Goal: Find specific page/section: Find specific page/section

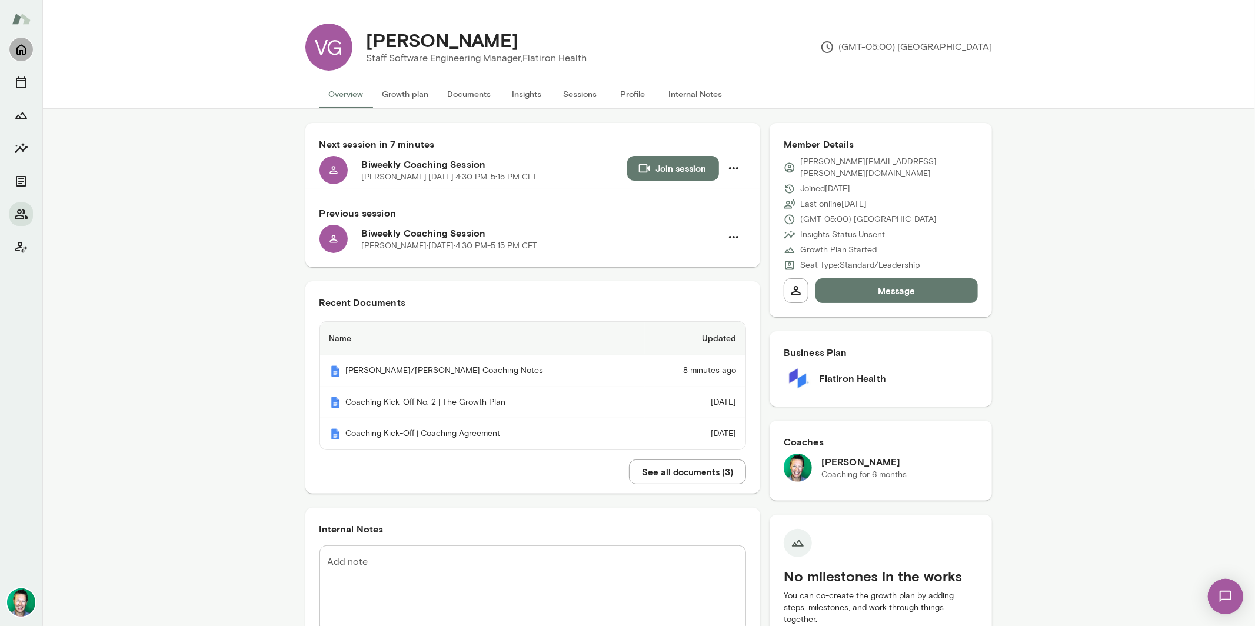
click at [20, 50] on icon "Home" at bounding box center [20, 50] width 9 height 11
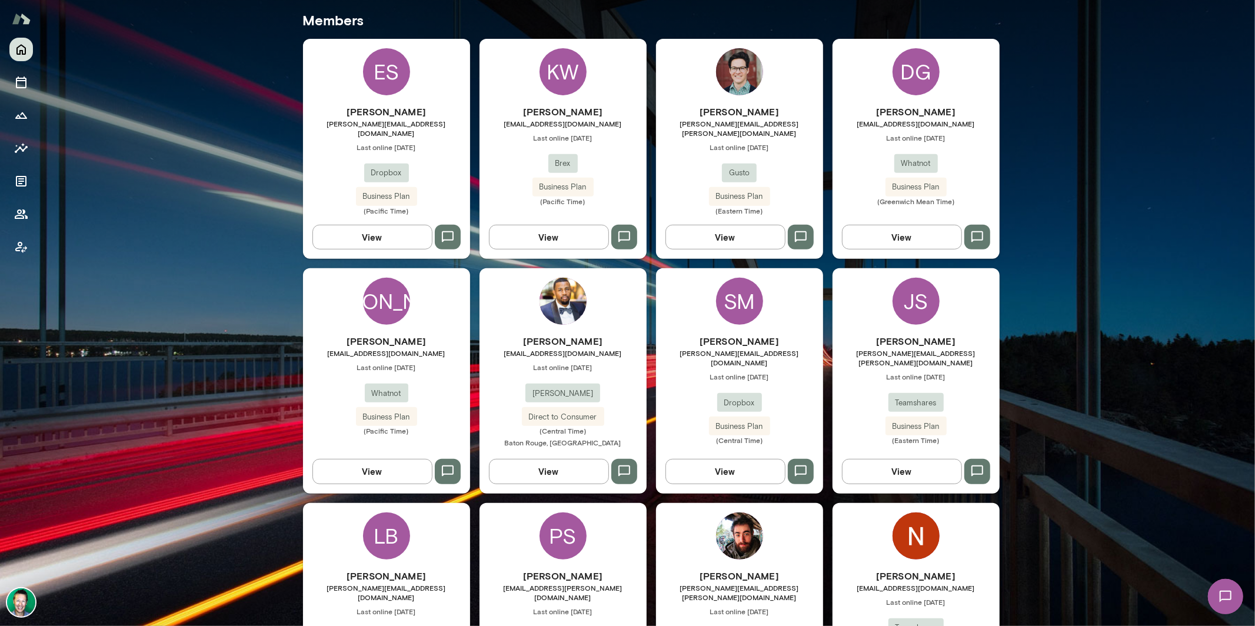
scroll to position [315, 0]
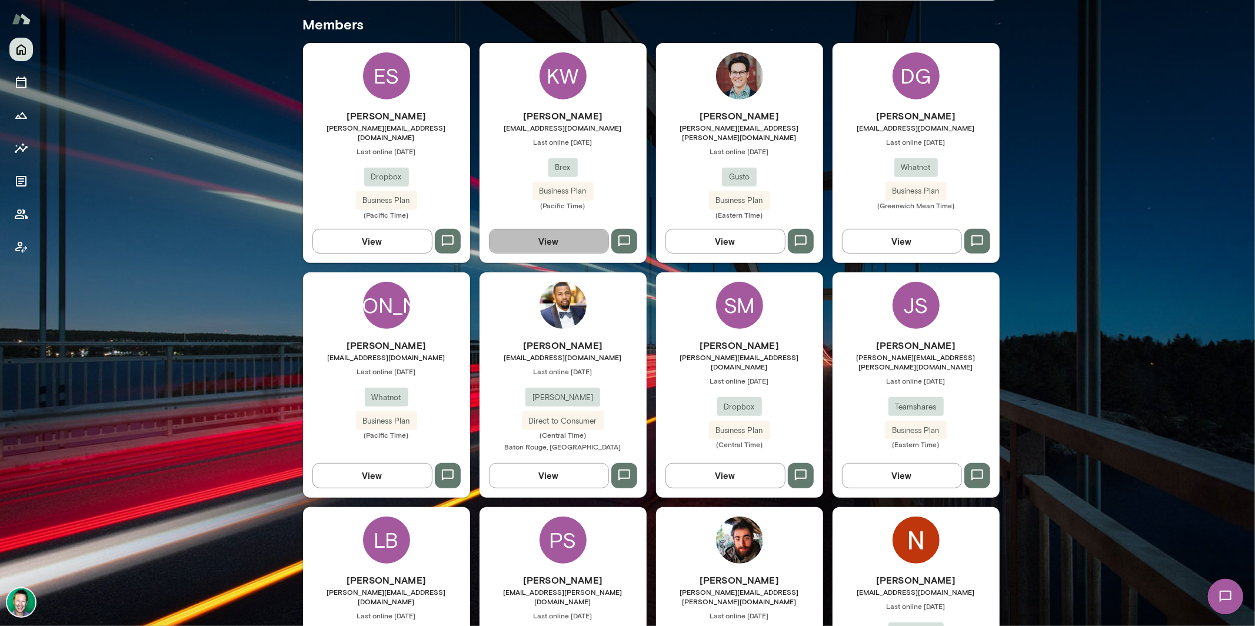
click at [569, 234] on button "View" at bounding box center [549, 241] width 120 height 25
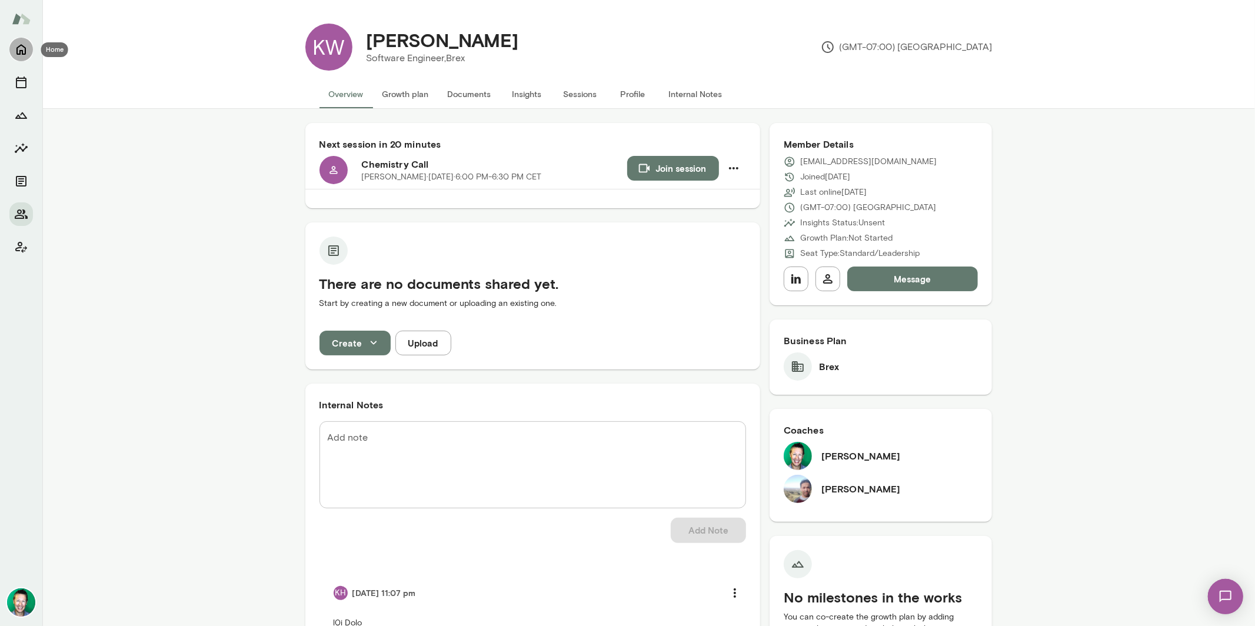
click at [17, 51] on icon "Home" at bounding box center [20, 50] width 9 height 11
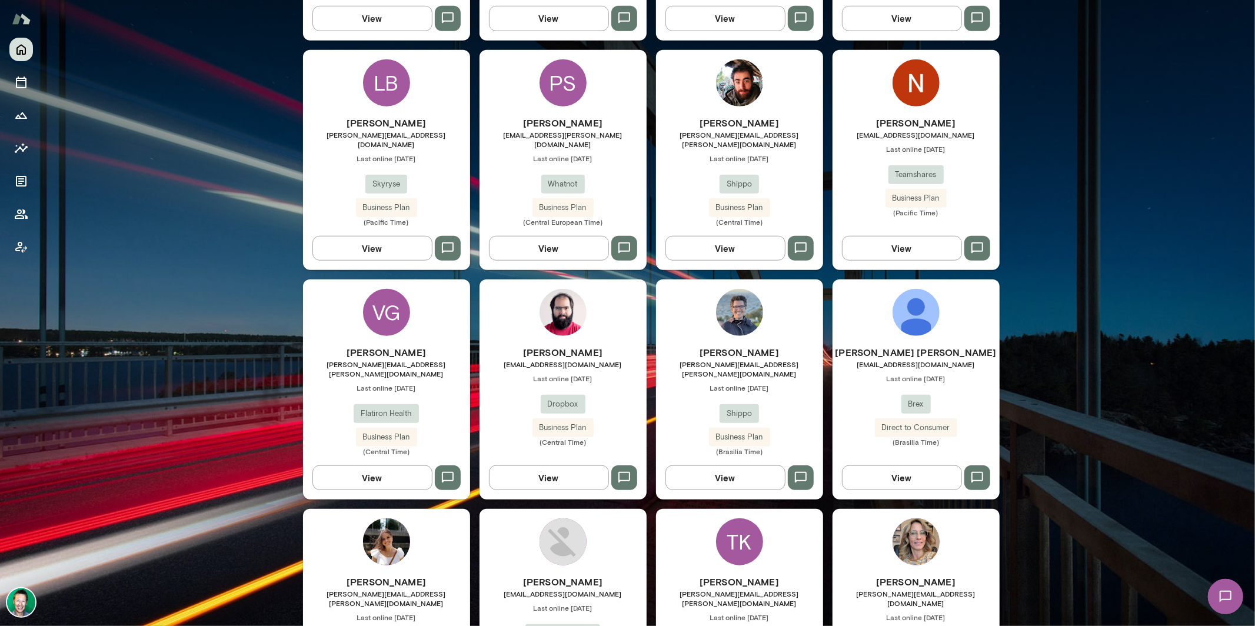
scroll to position [830, 0]
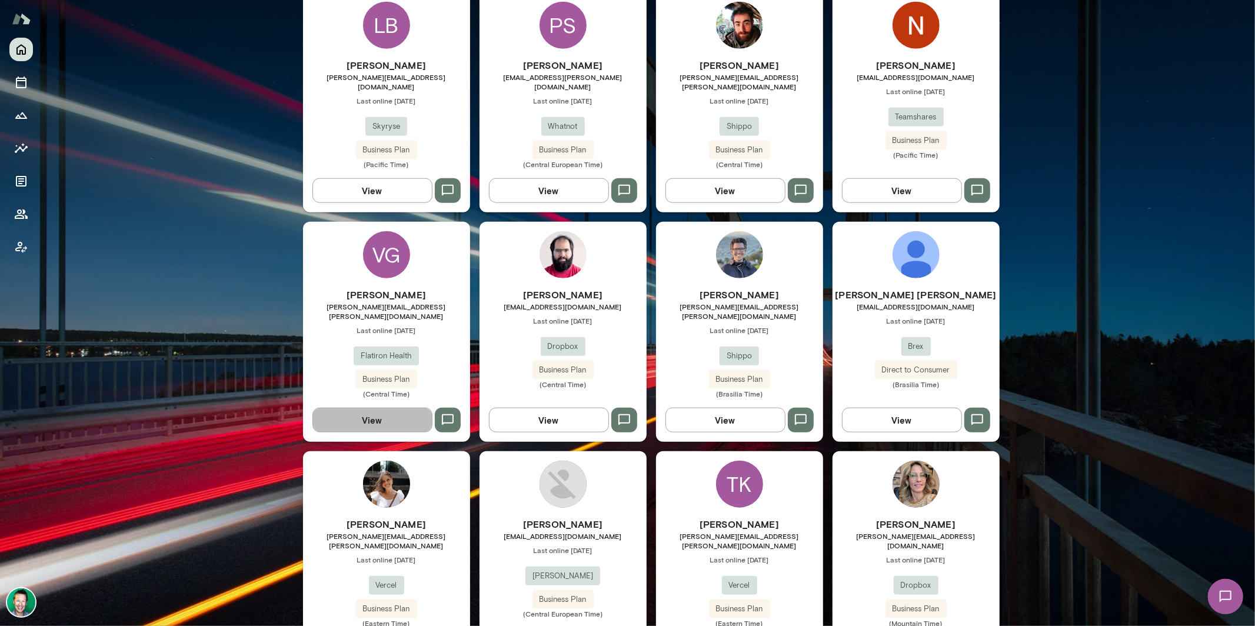
click at [395, 408] on button "View" at bounding box center [372, 420] width 120 height 25
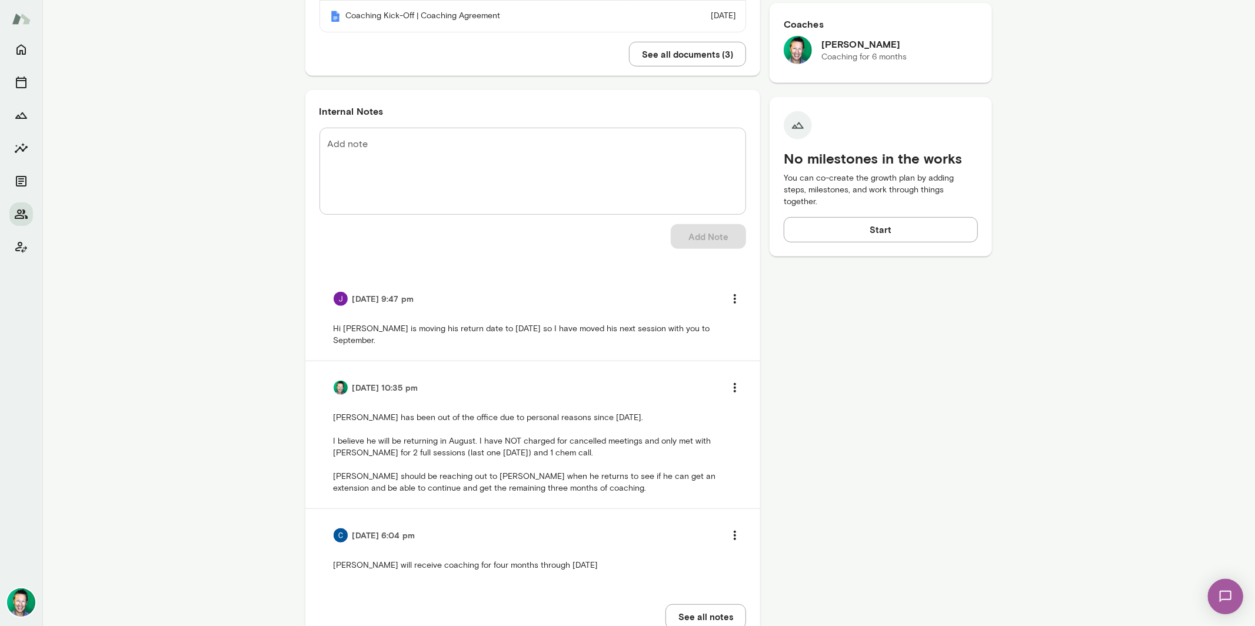
scroll to position [420, 0]
click at [339, 298] on img at bounding box center [341, 296] width 14 height 14
click at [338, 304] on img at bounding box center [341, 296] width 14 height 14
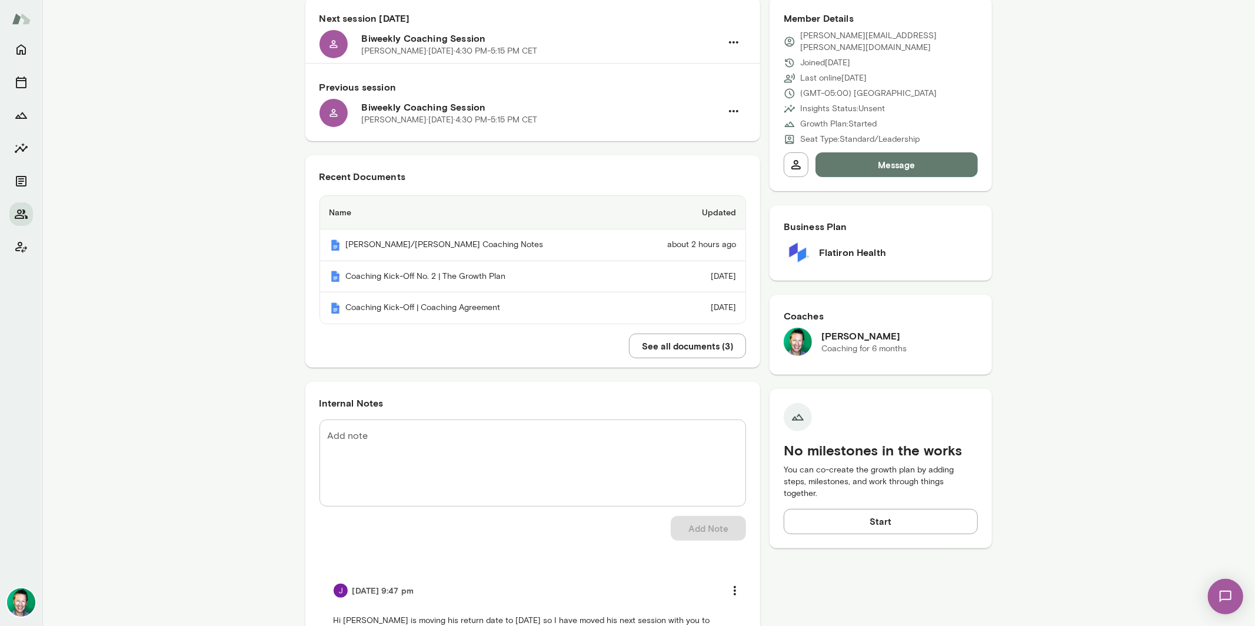
scroll to position [0, 0]
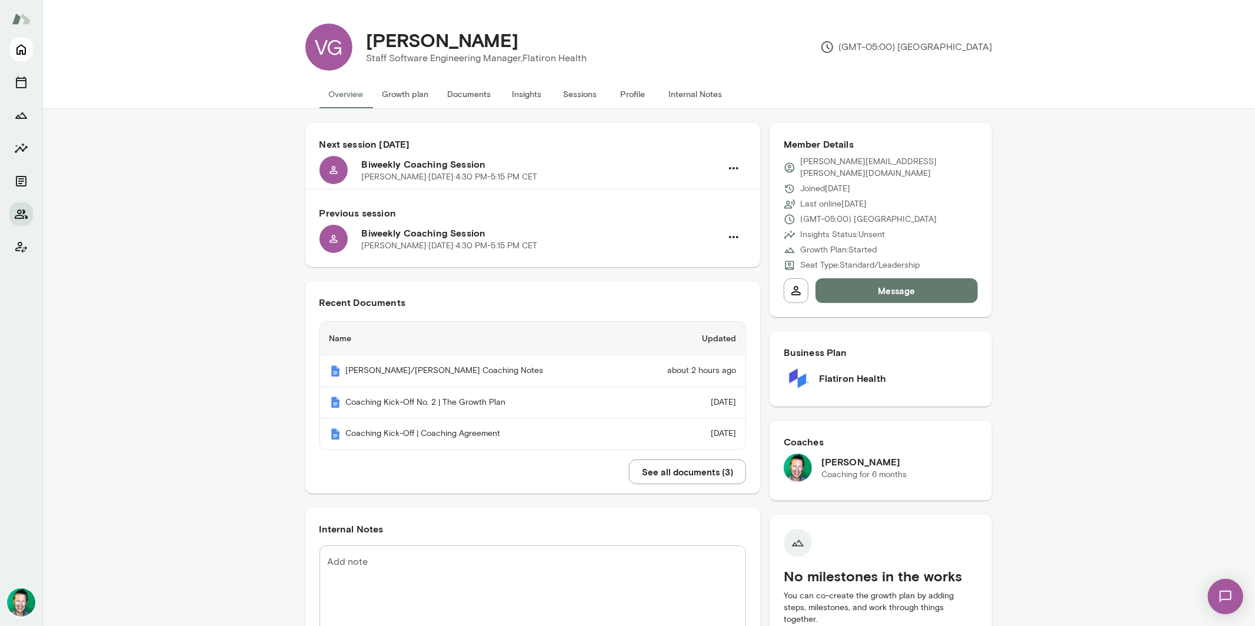
click at [21, 54] on icon "Home" at bounding box center [21, 49] width 14 height 14
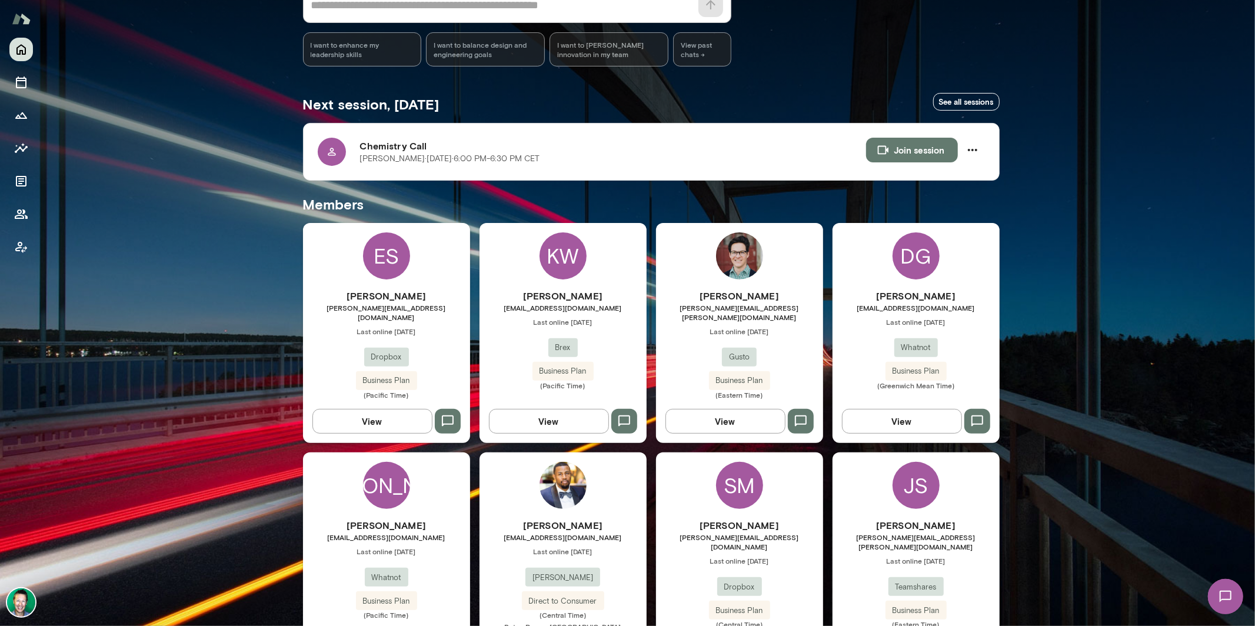
scroll to position [183, 0]
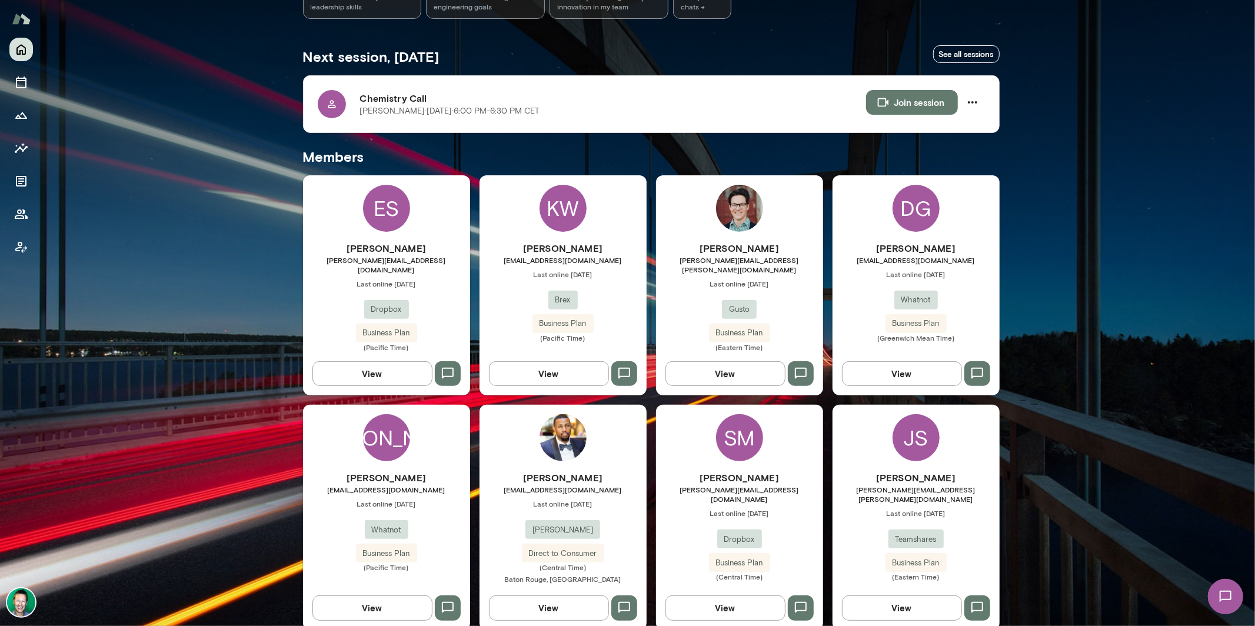
click at [578, 366] on button "View" at bounding box center [549, 373] width 120 height 25
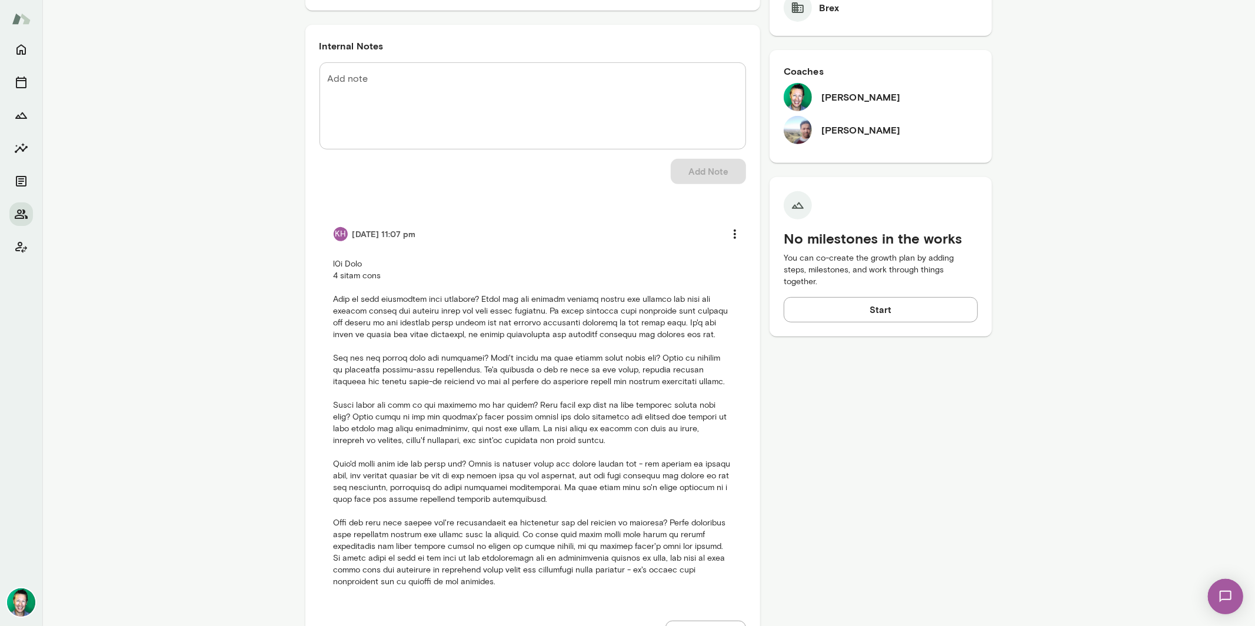
scroll to position [361, 0]
